Goal: Information Seeking & Learning: Check status

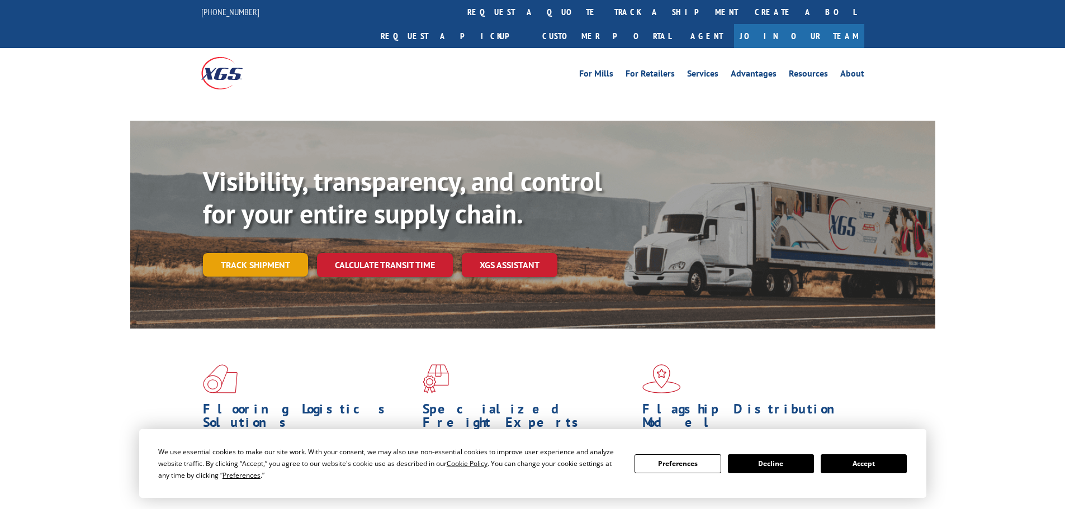
click at [262, 253] on link "Track shipment" at bounding box center [255, 264] width 105 height 23
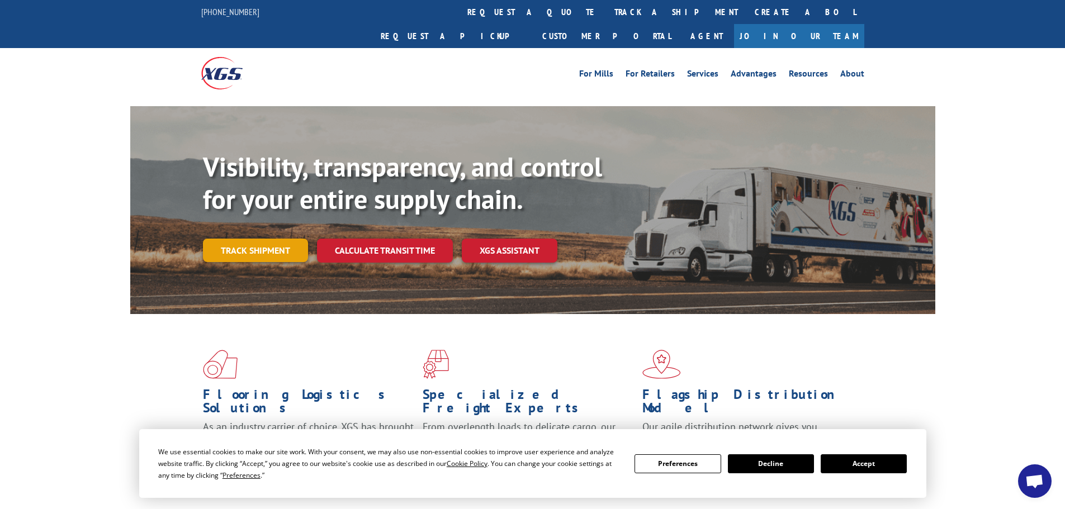
click at [261, 239] on link "Track shipment" at bounding box center [255, 250] width 105 height 23
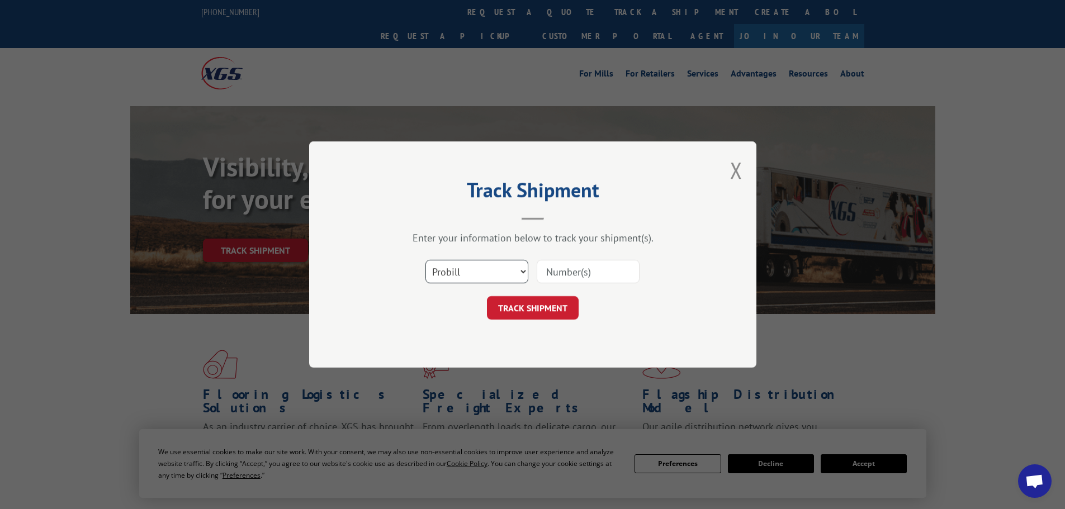
click at [499, 277] on select "Select category... Probill BOL PO" at bounding box center [477, 271] width 103 height 23
select select "bol"
click at [426, 260] on select "Select category... Probill BOL PO" at bounding box center [477, 271] width 103 height 23
click at [568, 270] on input at bounding box center [588, 271] width 103 height 23
paste input "6100055496"
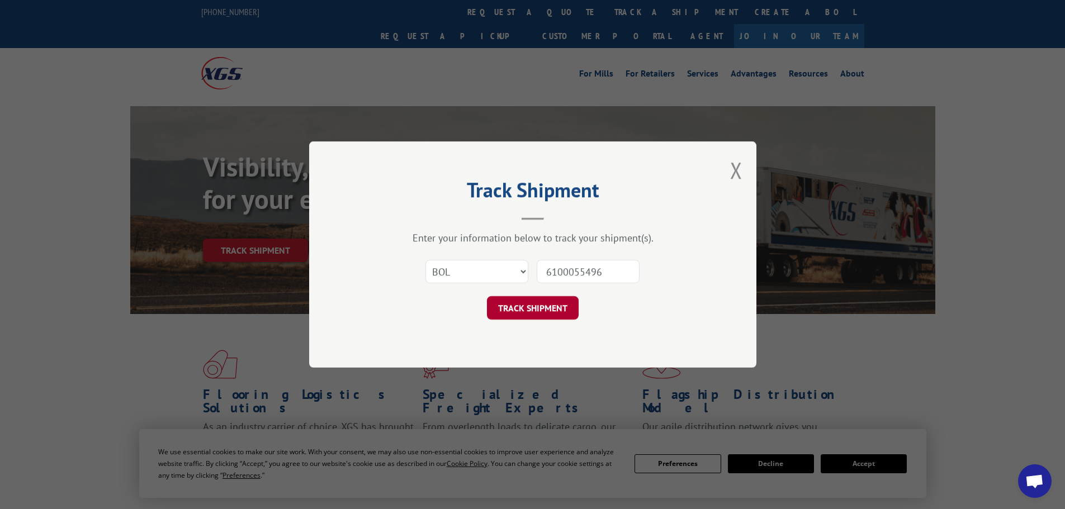
type input "6100055496"
click at [561, 308] on button "TRACK SHIPMENT" at bounding box center [533, 307] width 92 height 23
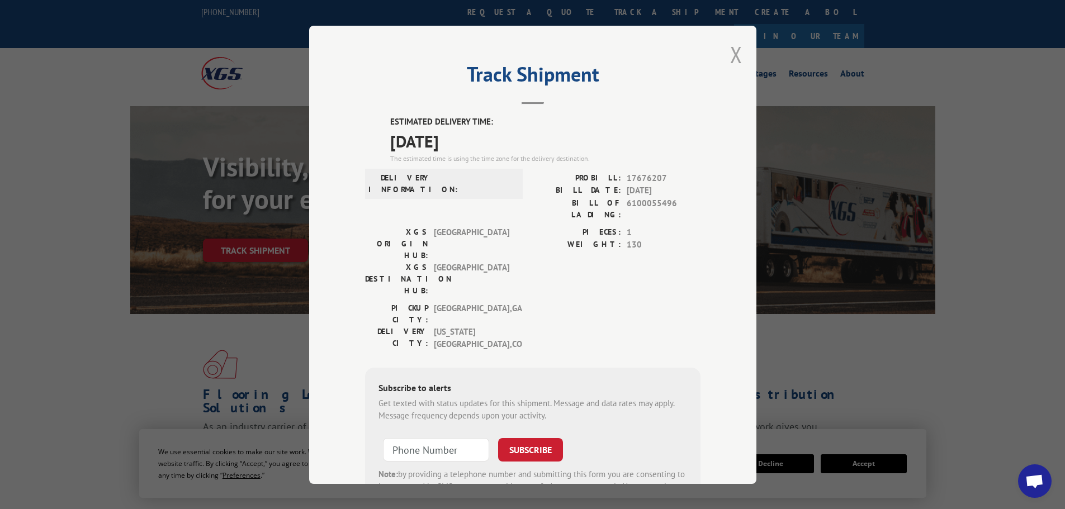
click at [732, 59] on button "Close modal" at bounding box center [736, 55] width 12 height 30
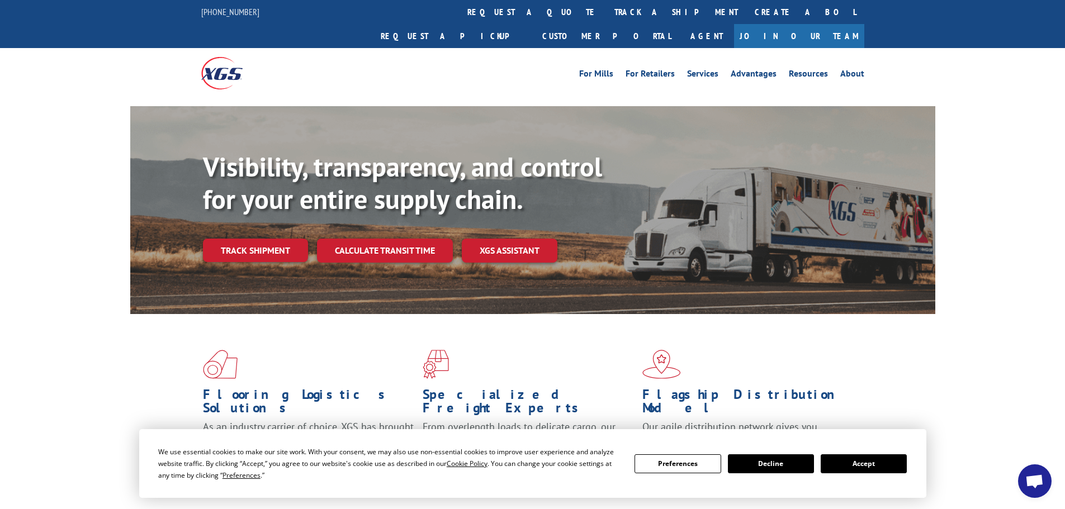
click at [968, 220] on div "Visibility, transparency, and control for your entire supply chain. Track shipm…" at bounding box center [532, 221] width 1065 height 230
